Goal: Information Seeking & Learning: Learn about a topic

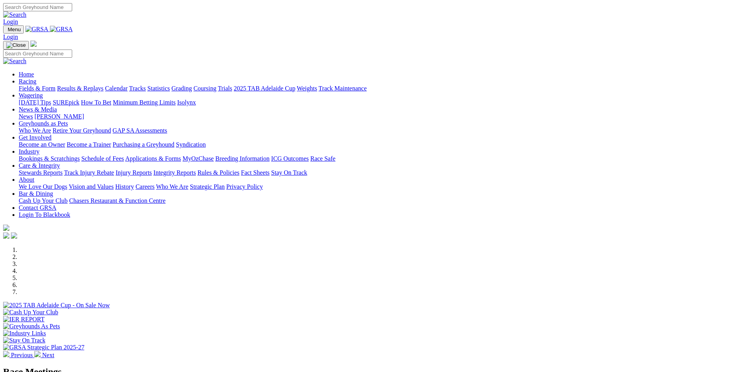
click at [103, 85] on link "Results & Replays" at bounding box center [80, 88] width 46 height 7
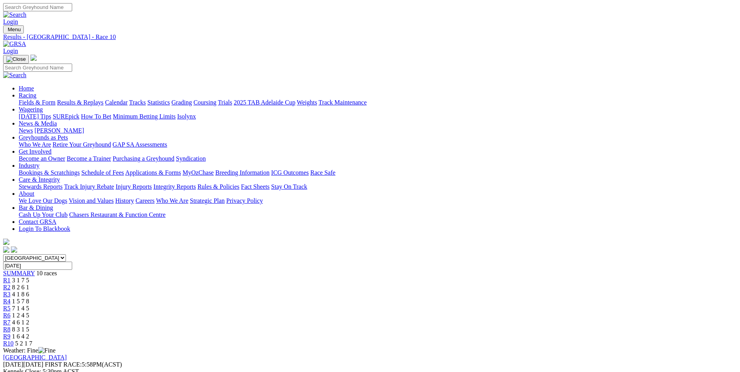
click at [55, 99] on link "Fields & Form" at bounding box center [37, 102] width 37 height 7
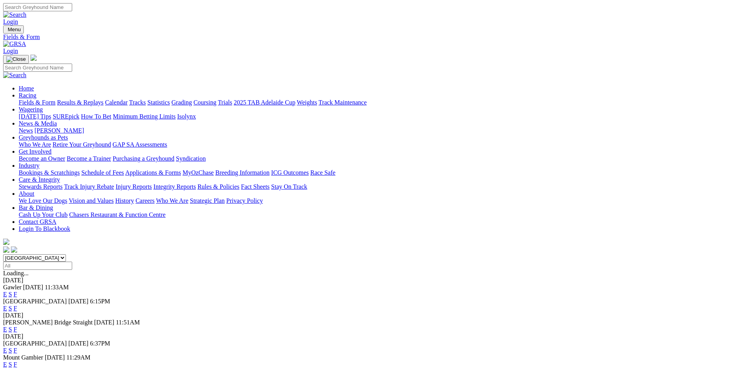
click at [80, 169] on link "Bookings & Scratchings" at bounding box center [49, 172] width 61 height 7
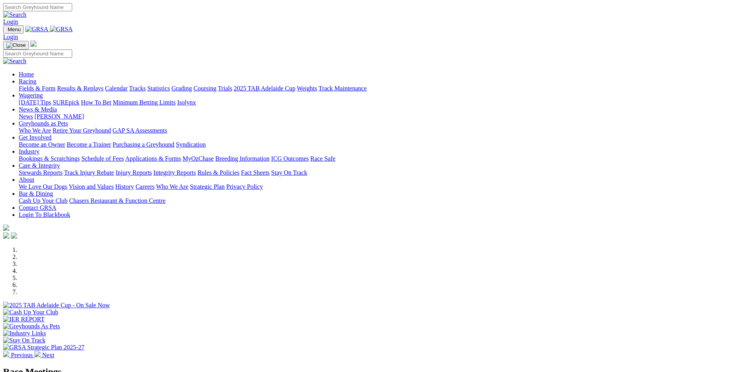
scroll to position [195, 0]
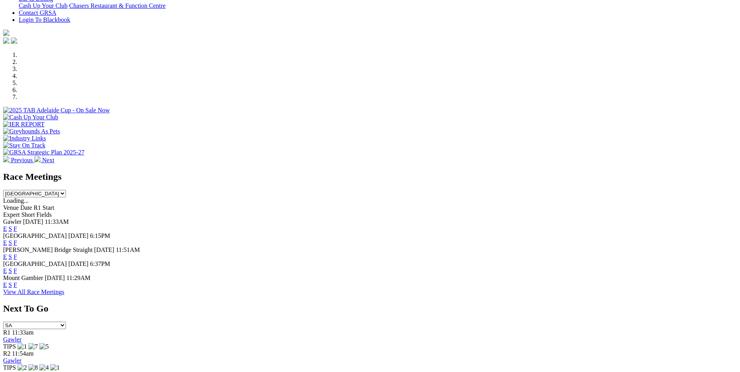
click at [17, 240] on link "F" at bounding box center [16, 243] width 4 height 7
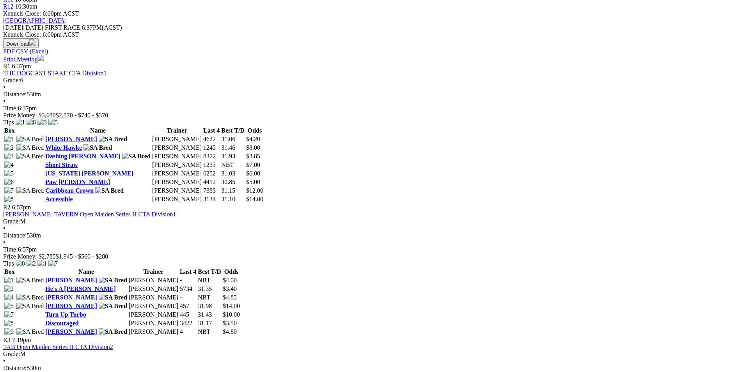
scroll to position [39, 0]
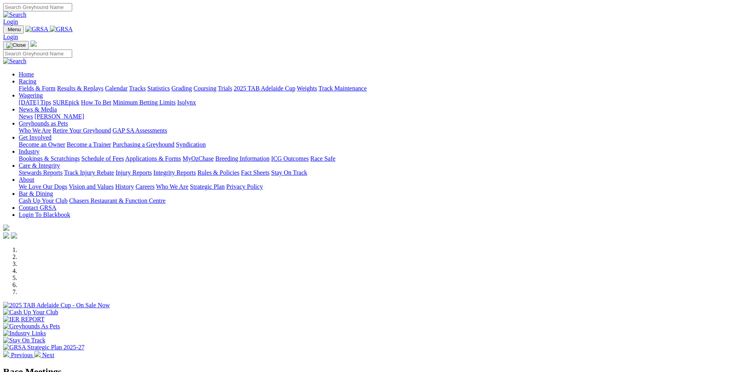
drag, startPoint x: 0, startPoint y: 0, endPoint x: 467, endPoint y: 28, distance: 467.4
click at [39, 148] on link "Industry" at bounding box center [29, 151] width 21 height 7
click at [80, 155] on link "Bookings & Scratchings" at bounding box center [49, 158] width 61 height 7
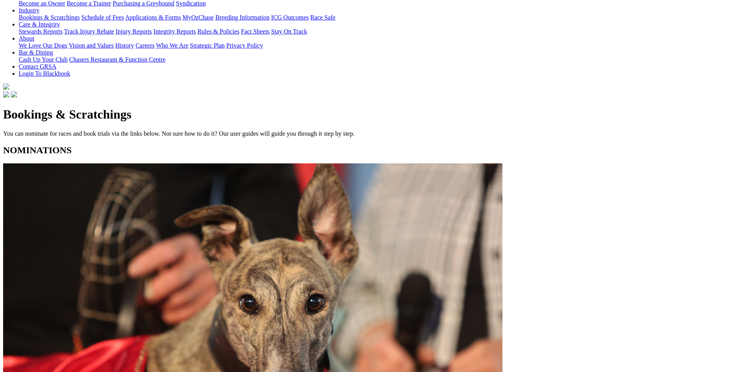
scroll to position [156, 0]
